Goal: Book appointment/travel/reservation

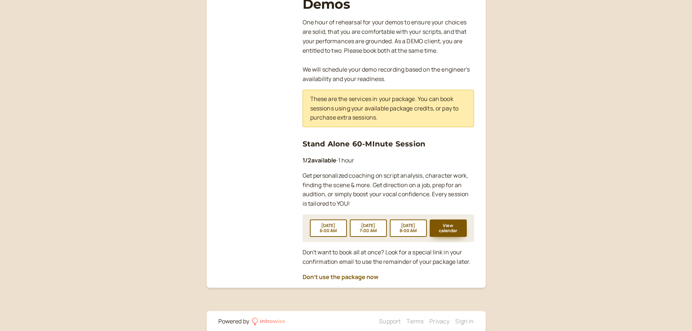
scroll to position [145, 0]
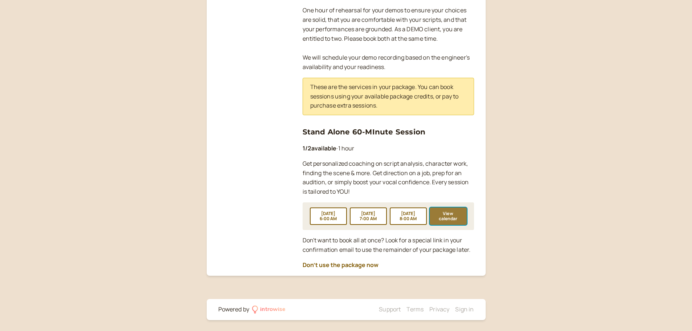
click at [453, 219] on button "View calendar" at bounding box center [448, 215] width 37 height 17
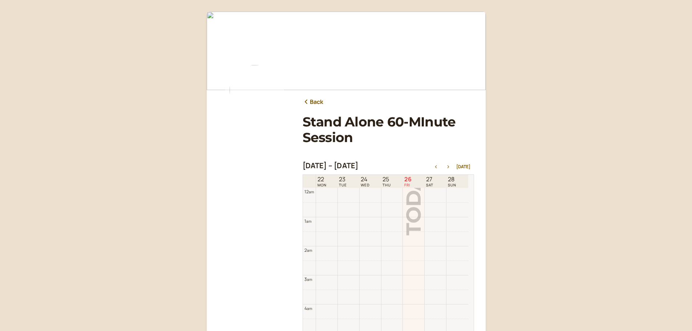
scroll to position [233, 0]
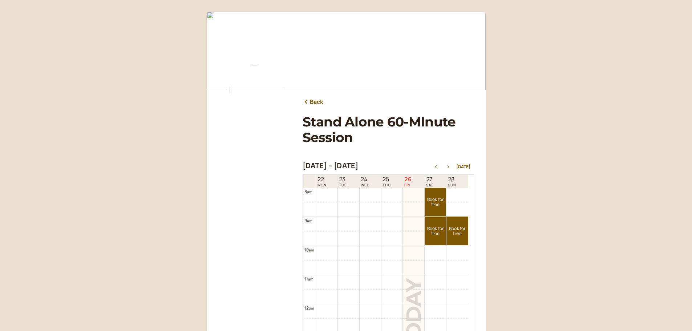
click at [449, 164] on button "button" at bounding box center [448, 166] width 9 height 5
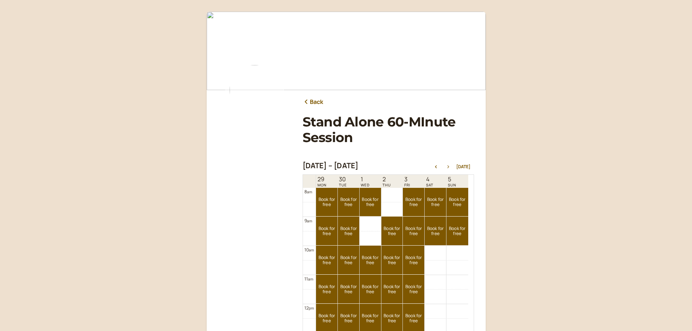
click at [449, 167] on icon "button" at bounding box center [448, 166] width 9 height 3
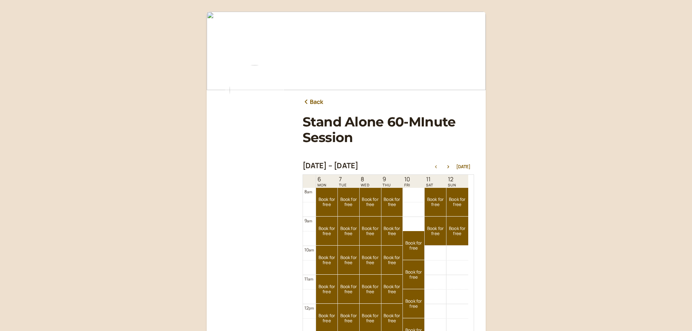
click at [437, 167] on icon "button" at bounding box center [436, 166] width 9 height 3
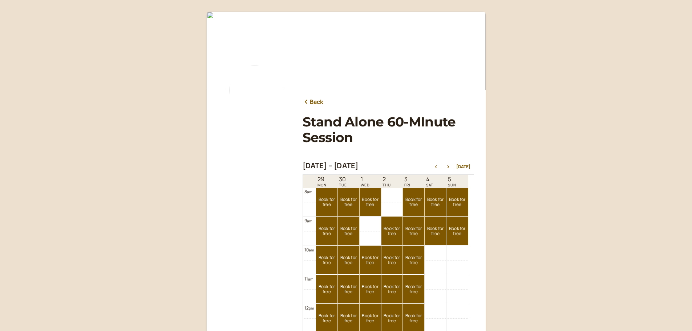
click at [437, 167] on icon "button" at bounding box center [436, 166] width 9 height 3
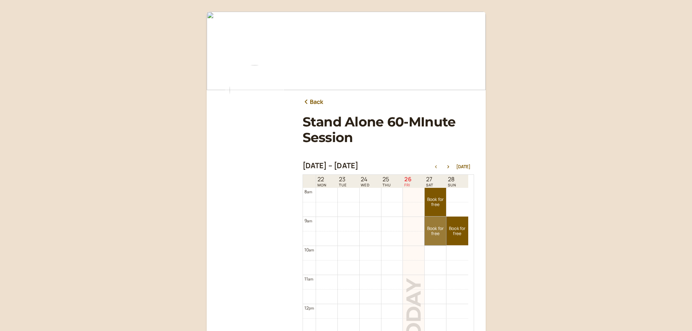
click at [437, 229] on link "Book for free free" at bounding box center [435, 230] width 21 height 29
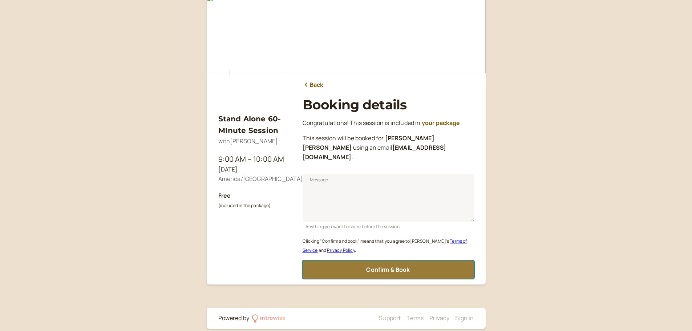
click at [401, 266] on span "Confirm & Book" at bounding box center [388, 270] width 44 height 8
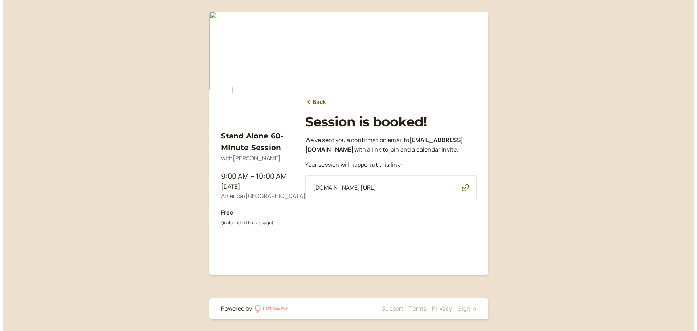
scroll to position [0, 0]
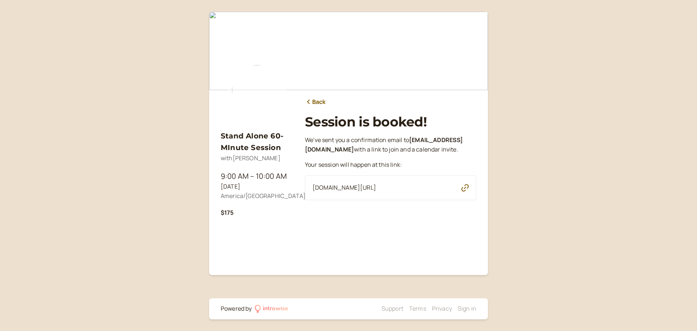
click at [465, 191] on icon "button" at bounding box center [465, 187] width 7 height 7
